Goal: Communication & Community: Connect with others

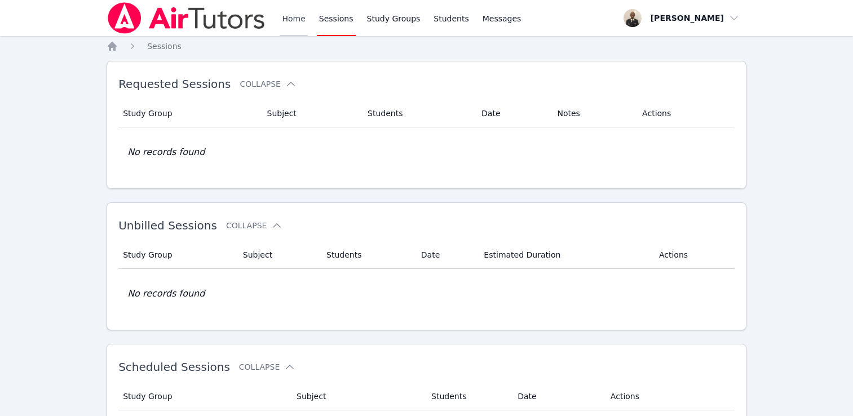
drag, startPoint x: 0, startPoint y: 0, endPoint x: 288, endPoint y: 17, distance: 288.1
click at [288, 17] on link "Home" at bounding box center [294, 18] width 28 height 36
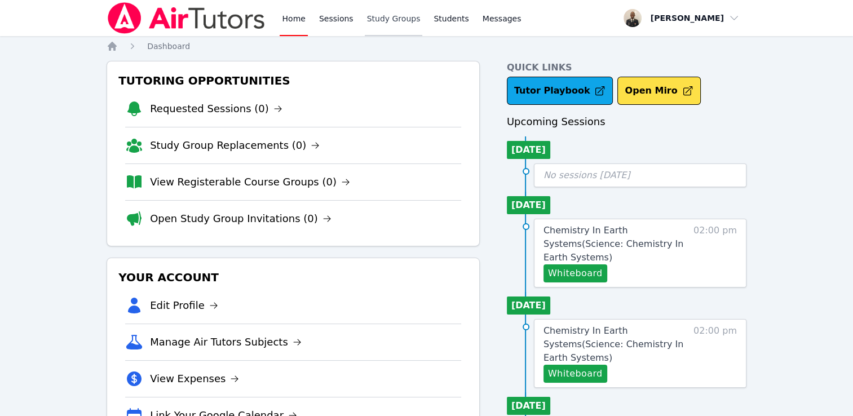
click at [379, 25] on link "Study Groups" at bounding box center [394, 18] width 58 height 36
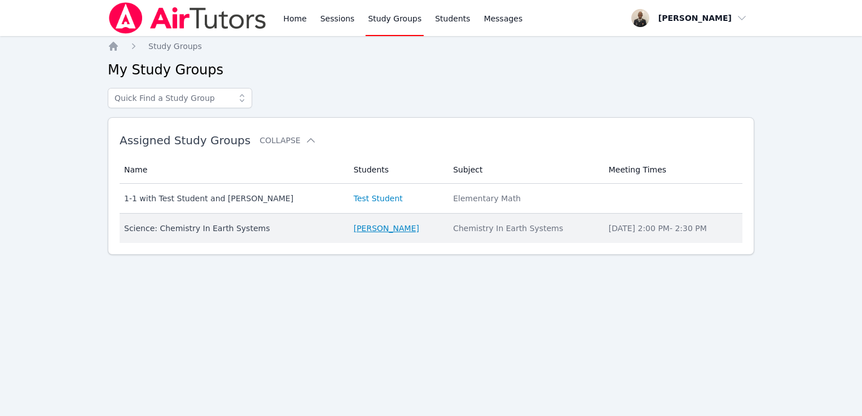
click at [357, 231] on link "[PERSON_NAME]" at bounding box center [386, 228] width 65 height 11
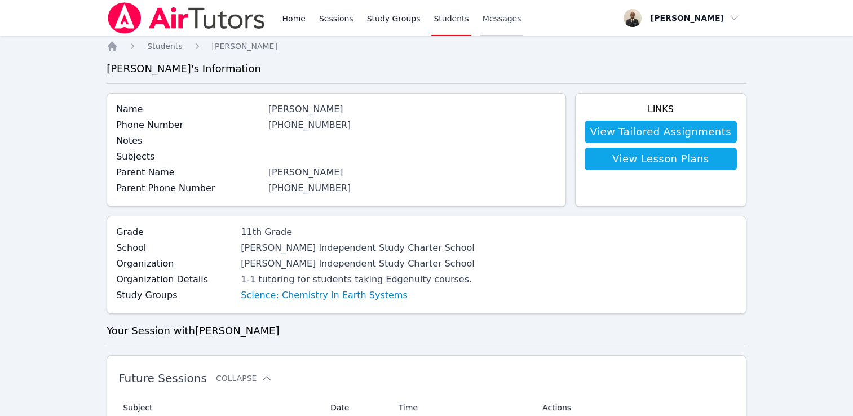
click at [487, 12] on link "Messages" at bounding box center [501, 18] width 43 height 36
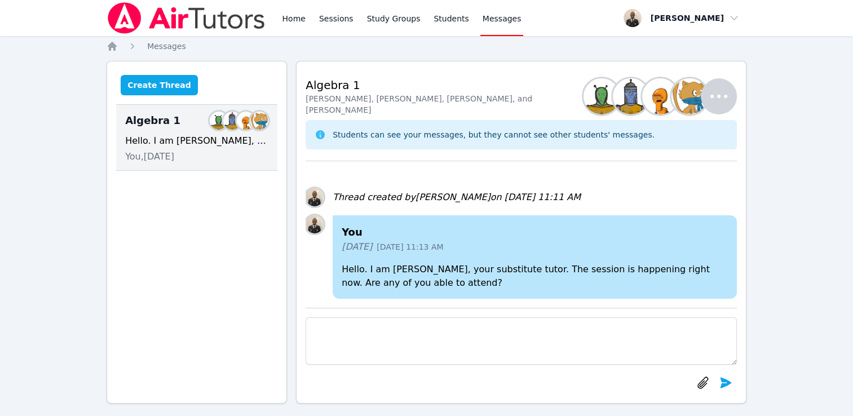
click at [158, 87] on button "Create Thread" at bounding box center [159, 85] width 77 height 20
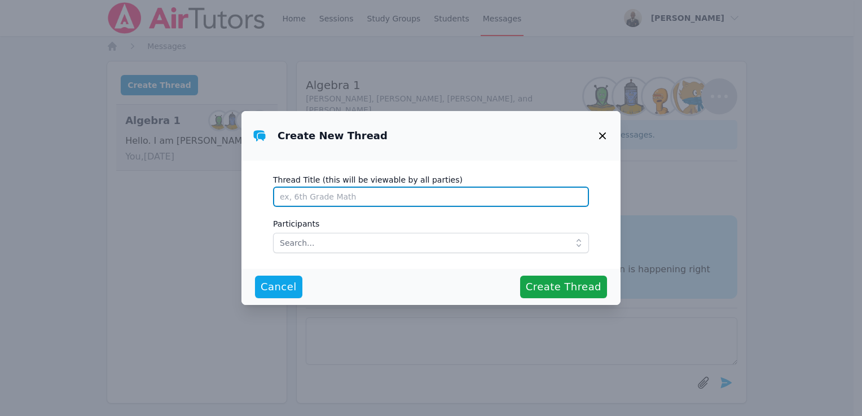
click at [344, 200] on input "Thread Title (this will be viewable by all parties)" at bounding box center [431, 197] width 316 height 20
click at [483, 197] on input "Thread Title (this will be viewable by all parties)" at bounding box center [431, 197] width 316 height 20
click at [498, 198] on input "Thread Title (this will be viewable by all parties)" at bounding box center [431, 197] width 316 height 20
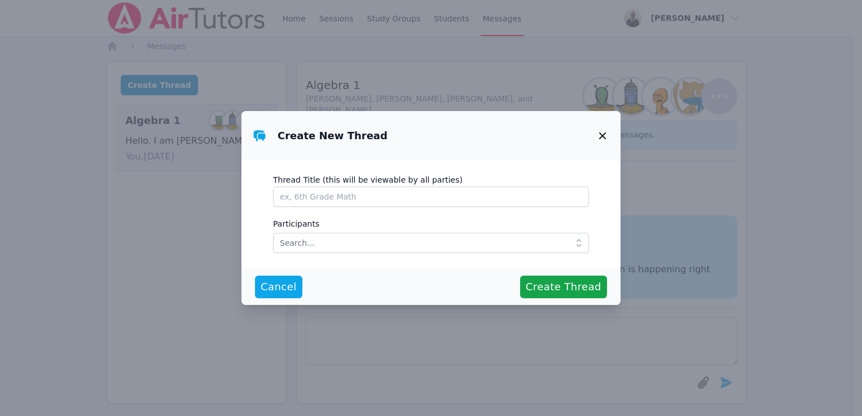
click at [573, 244] on icon at bounding box center [578, 242] width 11 height 11
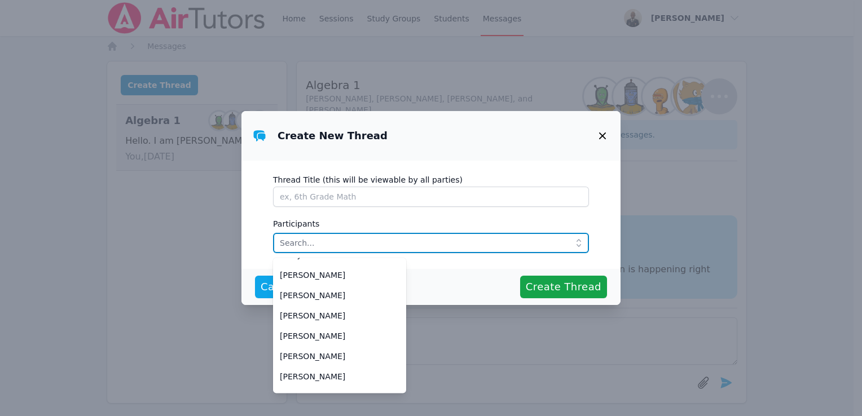
scroll to position [174, 0]
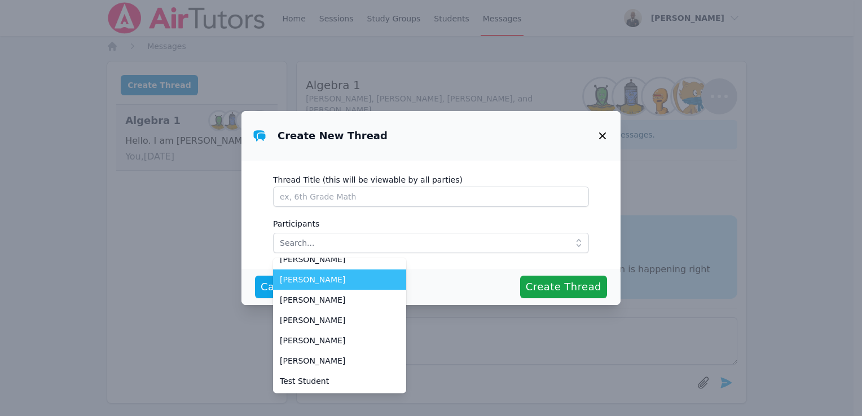
click at [326, 282] on span "[PERSON_NAME]" at bounding box center [340, 279] width 120 height 11
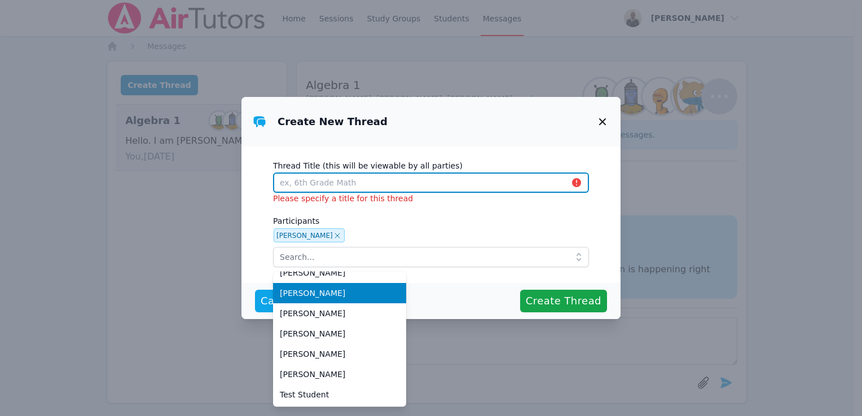
click at [359, 179] on input "Thread Title (this will be viewable by all parties)" at bounding box center [431, 183] width 316 height 20
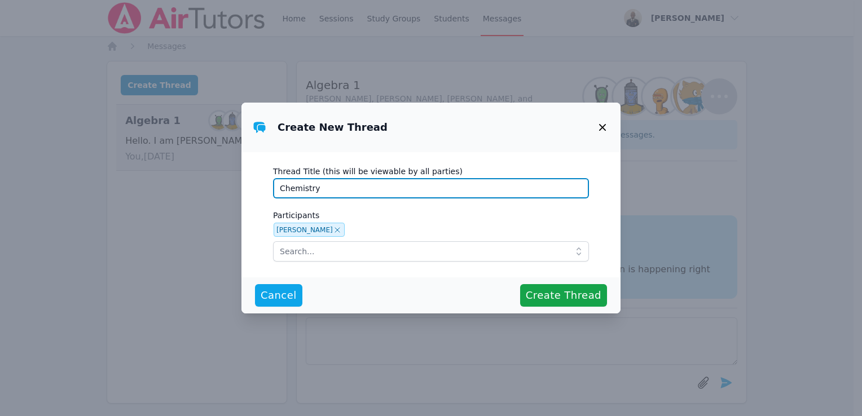
click at [273, 185] on input "Chemistry" at bounding box center [431, 188] width 316 height 20
click at [302, 188] on input "11th grade Chemistry" at bounding box center [431, 188] width 316 height 20
type input "11th Grade Chemistry"
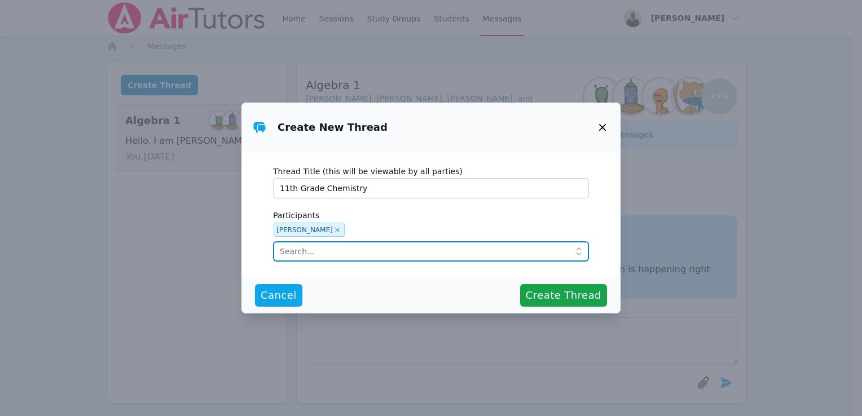
click at [354, 251] on input "text" at bounding box center [431, 251] width 316 height 20
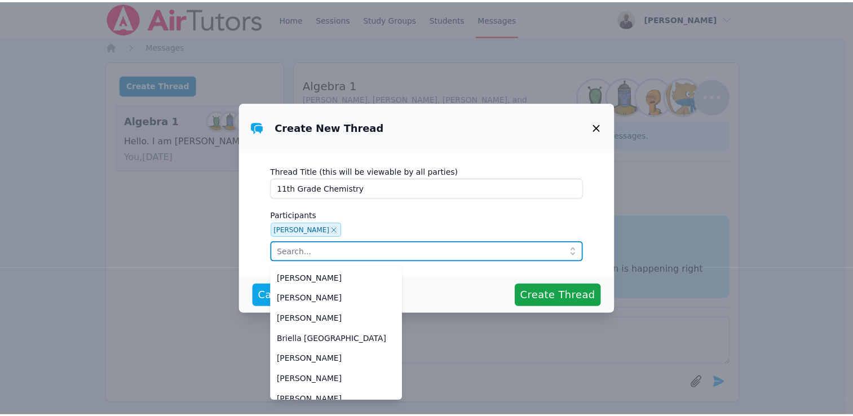
scroll to position [70, 0]
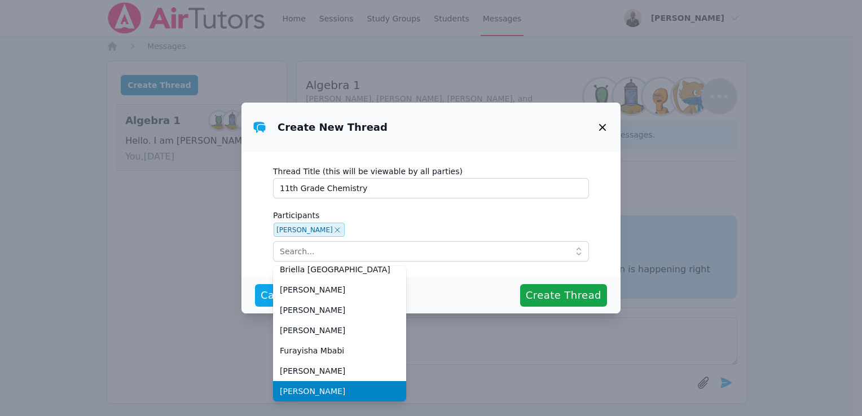
click at [419, 272] on div "Thread Title (this will be viewable by all parties) 11th Grade Chemistry Partic…" at bounding box center [430, 214] width 379 height 125
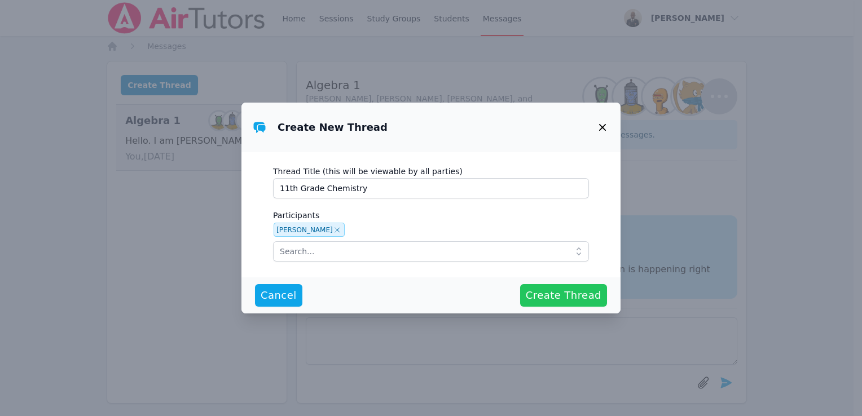
click at [543, 297] on span "Create Thread" at bounding box center [563, 296] width 76 height 16
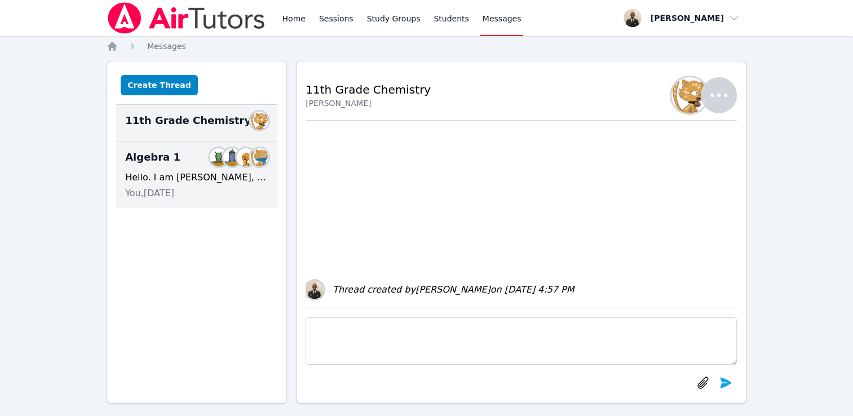
click at [219, 170] on div "Algebra 1 Members Hello. I am [PERSON_NAME], your substitute tutor. The session…" at bounding box center [196, 175] width 161 height 66
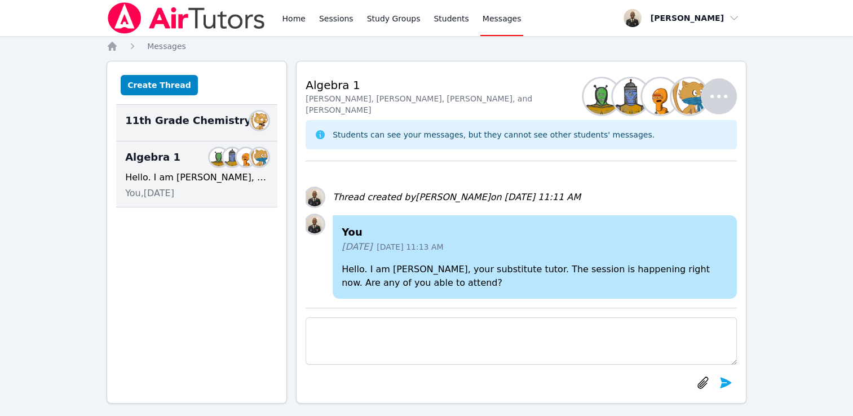
click at [223, 118] on div "11th Grade Chemistry Members" at bounding box center [196, 121] width 143 height 18
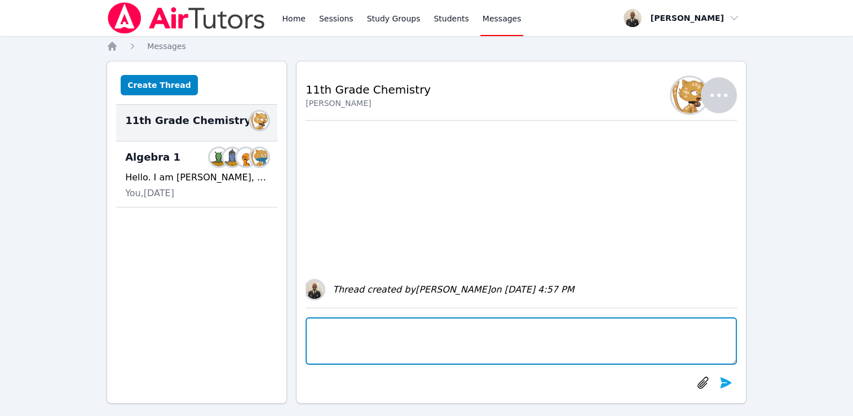
click at [356, 348] on textarea at bounding box center [521, 340] width 431 height 47
type textarea "Hello [PERSON_NAME]. I am [PERSON_NAME], your tutor for Chemistry."
